Goal: Information Seeking & Learning: Learn about a topic

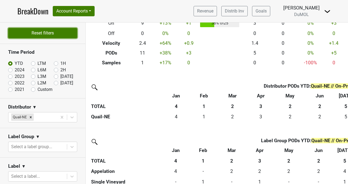
scroll to position [0, 0]
click at [45, 35] on button "Reset filters" at bounding box center [42, 33] width 69 height 10
checkbox input "true"
radio input "true"
checkbox input "false"
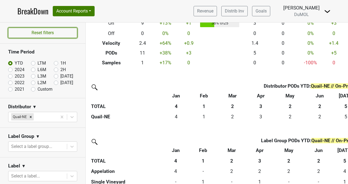
scroll to position [1, 0]
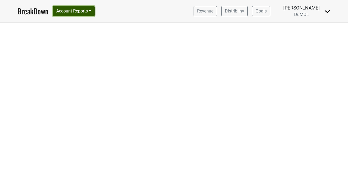
click at [71, 10] on button "Account Reports" at bounding box center [74, 11] width 42 height 10
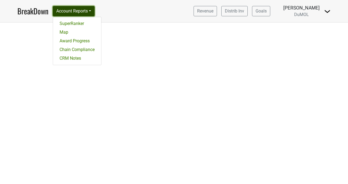
click at [71, 10] on button "Account Reports" at bounding box center [74, 11] width 42 height 10
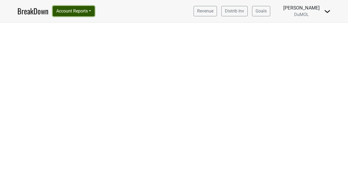
click at [53, 6] on button "Account Reports" at bounding box center [74, 11] width 42 height 10
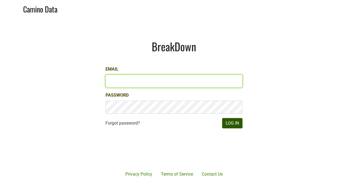
type input "[PERSON_NAME][EMAIL_ADDRESS][DOMAIN_NAME]"
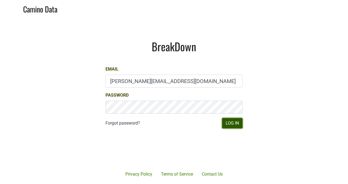
click at [236, 122] on button "Log In" at bounding box center [232, 123] width 20 height 10
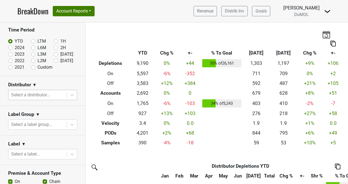
scroll to position [26, 0]
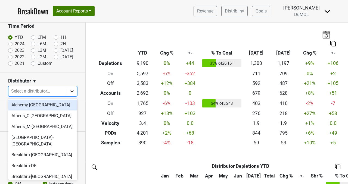
click at [71, 90] on icon at bounding box center [71, 91] width 5 height 5
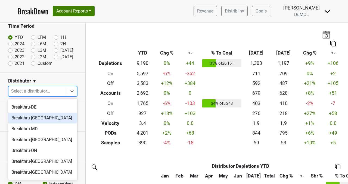
scroll to position [67, 0]
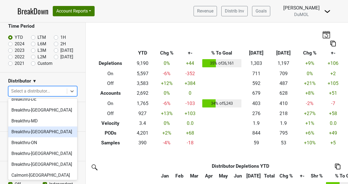
click at [35, 128] on div "Breakthru-[GEOGRAPHIC_DATA]" at bounding box center [42, 132] width 69 height 11
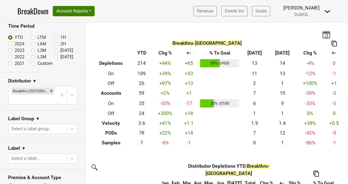
click at [335, 45] on img at bounding box center [333, 44] width 5 height 6
click at [333, 27] on div "Copy as Image" at bounding box center [330, 26] width 27 height 8
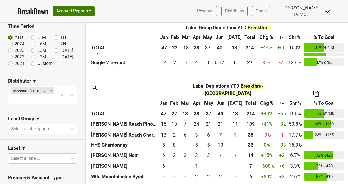
scroll to position [226, 0]
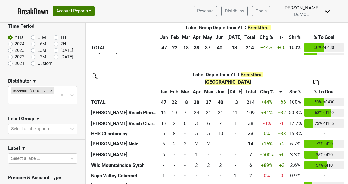
click at [313, 80] on img at bounding box center [315, 83] width 5 height 6
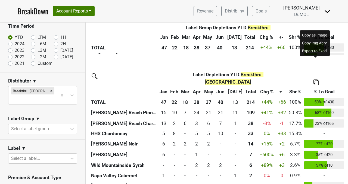
click at [311, 44] on div "Copy Img Abrv." at bounding box center [315, 43] width 28 height 8
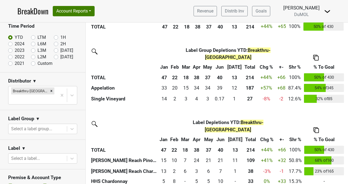
scroll to position [119, 0]
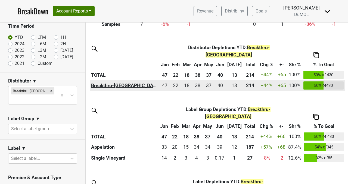
click at [100, 80] on th "Breakthru-[GEOGRAPHIC_DATA]" at bounding box center [125, 85] width 70 height 11
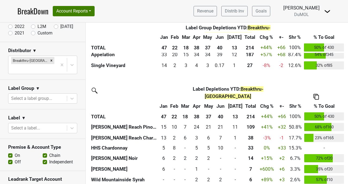
scroll to position [57, 0]
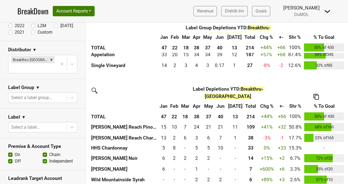
click at [15, 158] on label "Off" at bounding box center [18, 161] width 6 height 7
click at [10, 158] on input "Off" at bounding box center [10, 160] width 4 height 5
checkbox input "false"
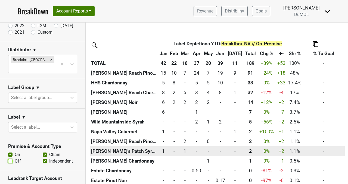
scroll to position [276, 0]
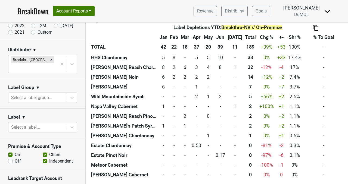
click at [314, 27] on img at bounding box center [315, 28] width 5 height 6
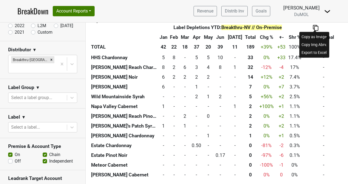
click at [310, 37] on div "Copy as Image" at bounding box center [314, 37] width 28 height 8
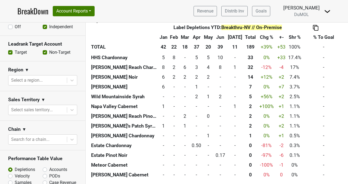
scroll to position [193, 0]
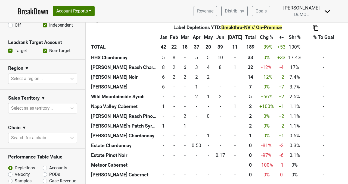
click at [49, 171] on label "PODs" at bounding box center [54, 174] width 11 height 7
click at [44, 171] on input "PODs" at bounding box center [59, 173] width 33 height 5
radio input "true"
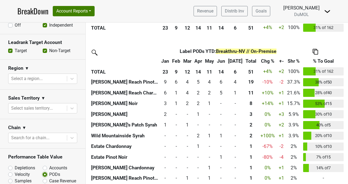
scroll to position [235, 0]
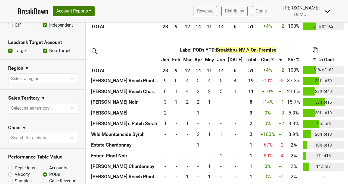
click at [315, 53] on img at bounding box center [314, 51] width 5 height 6
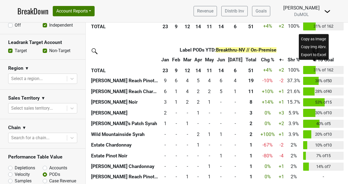
click at [312, 46] on div "Copy Img Abrv." at bounding box center [314, 47] width 28 height 8
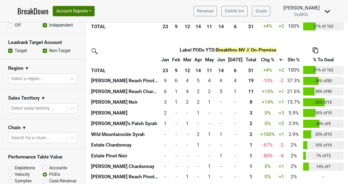
click at [326, 12] on img at bounding box center [327, 11] width 7 height 7
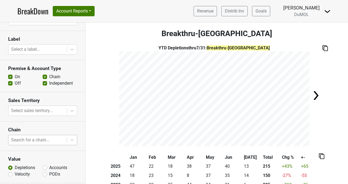
scroll to position [92, 0]
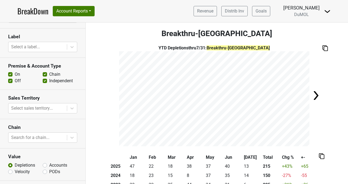
click at [49, 162] on label "Accounts" at bounding box center [58, 165] width 18 height 7
click at [45, 162] on input "Accounts" at bounding box center [45, 164] width 4 height 5
radio input "true"
click at [325, 47] on img at bounding box center [324, 48] width 5 height 6
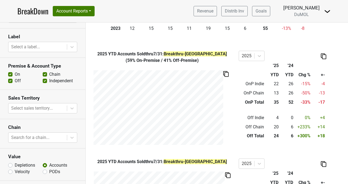
scroll to position [162, 0]
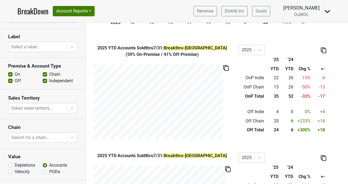
click at [322, 51] on img at bounding box center [323, 51] width 5 height 6
click at [322, 33] on div "Copy as Image" at bounding box center [322, 32] width 27 height 8
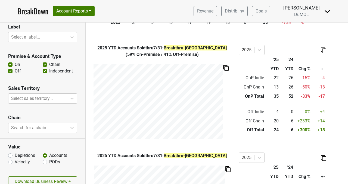
click at [49, 159] on label "PODs" at bounding box center [54, 162] width 11 height 7
click at [45, 159] on input "PODs" at bounding box center [45, 161] width 4 height 5
radio input "true"
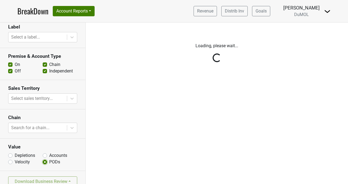
scroll to position [0, 0]
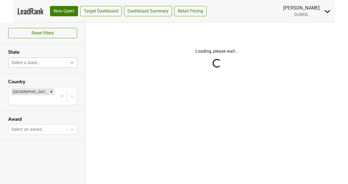
click at [72, 63] on icon at bounding box center [71, 63] width 3 height 2
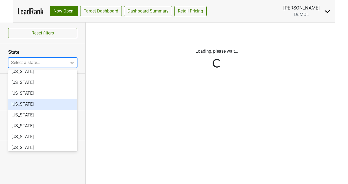
scroll to position [266, 0]
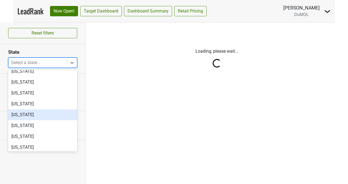
click at [38, 116] on div "Nevada" at bounding box center [42, 114] width 69 height 11
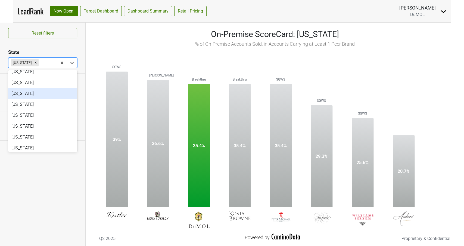
scroll to position [0, 0]
